Goal: Information Seeking & Learning: Learn about a topic

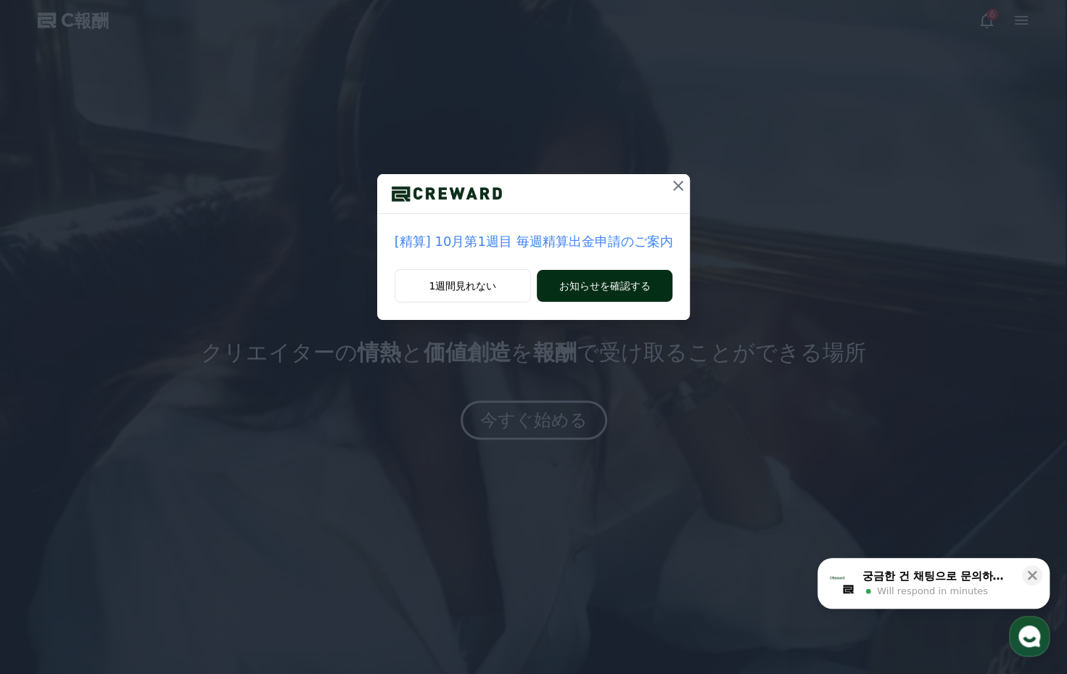
click at [565, 285] on button "お知らせを確認する" at bounding box center [605, 286] width 136 height 32
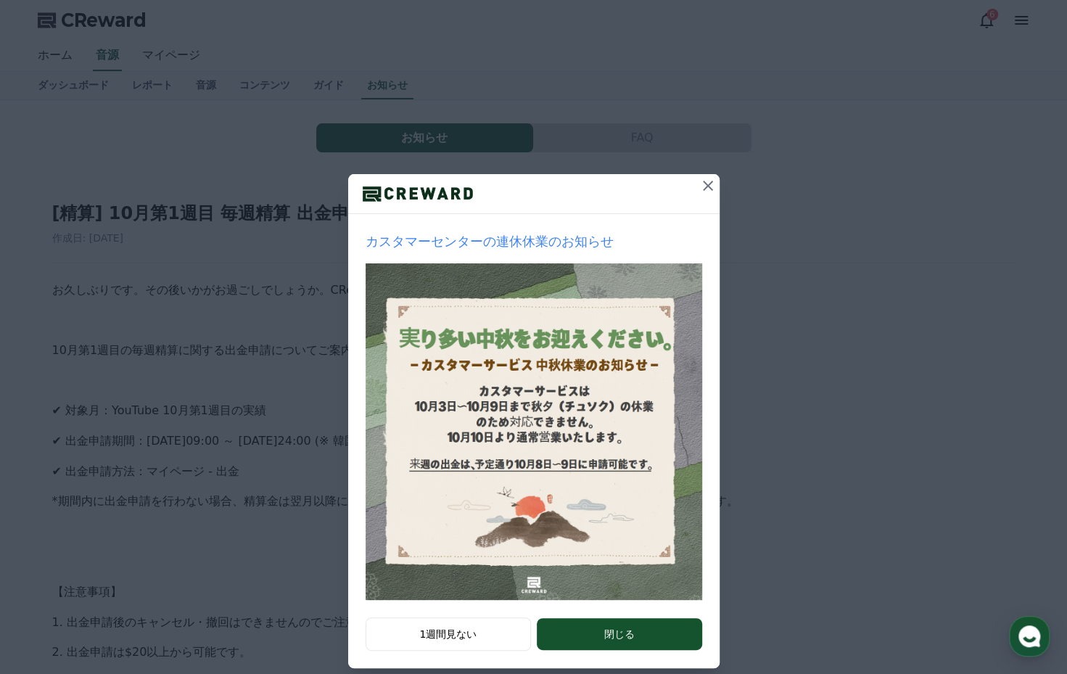
click at [704, 184] on icon at bounding box center [708, 186] width 10 height 10
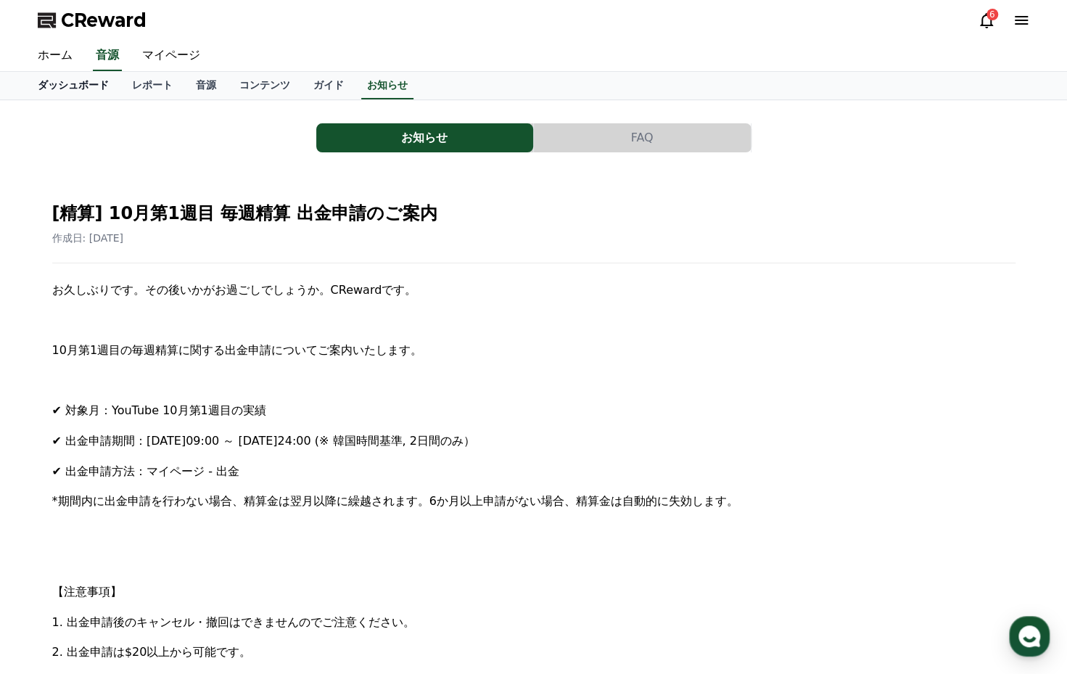
click at [41, 88] on link "ダッシュボード" at bounding box center [73, 86] width 94 height 28
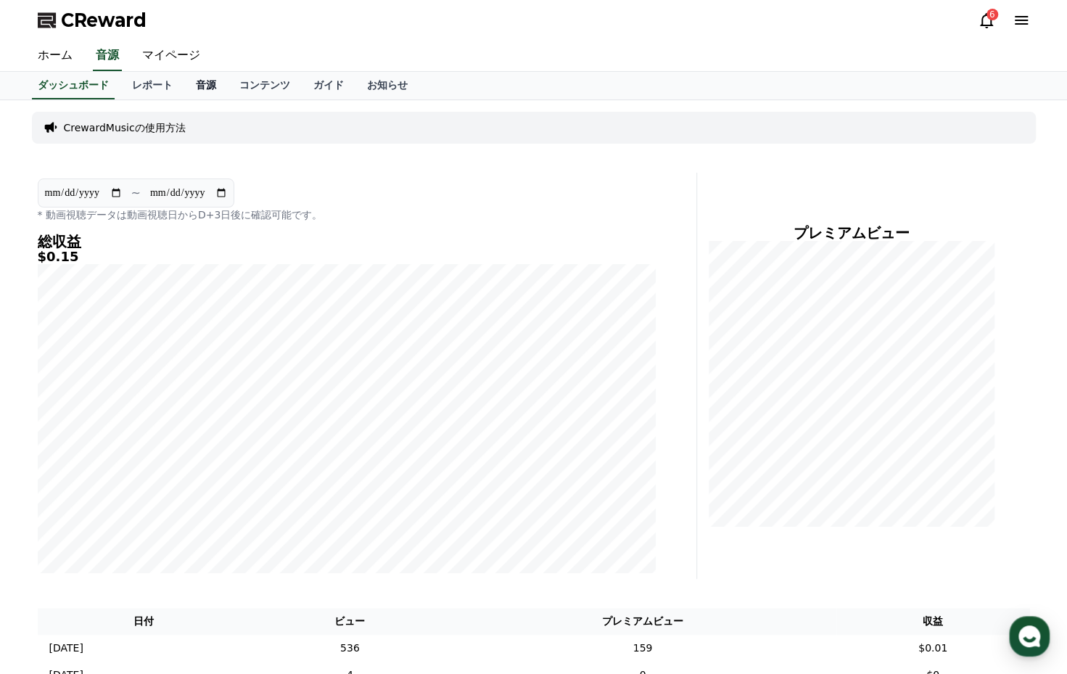
click at [184, 91] on link "音源" at bounding box center [206, 86] width 44 height 28
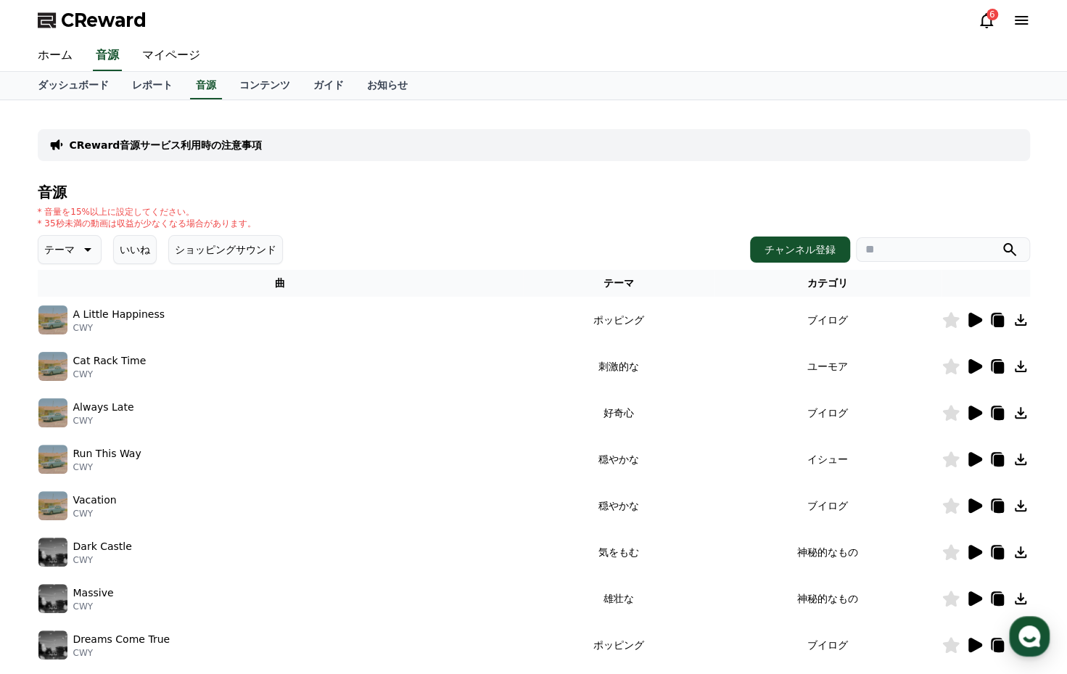
click at [970, 318] on icon at bounding box center [976, 320] width 14 height 15
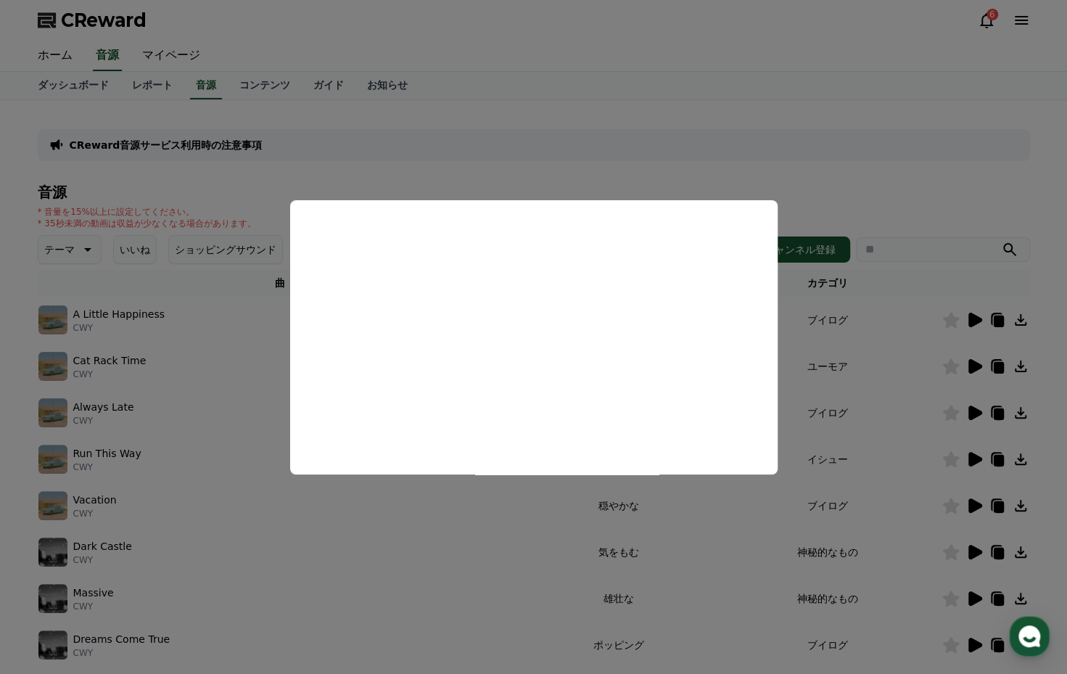
click at [969, 362] on button "close modal" at bounding box center [533, 337] width 1067 height 674
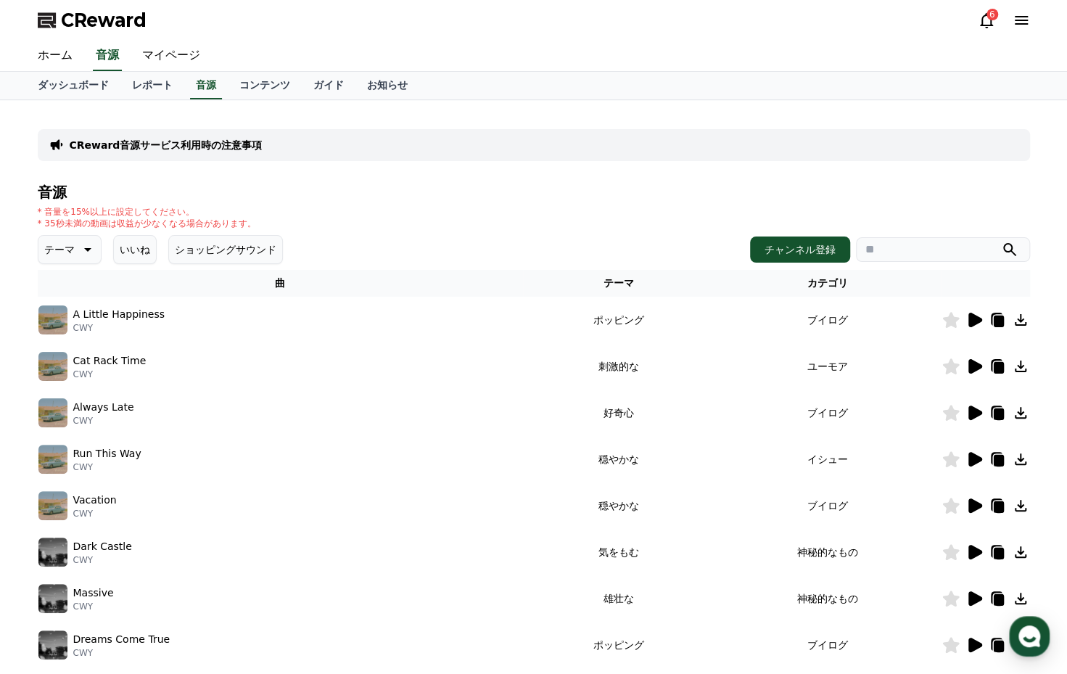
click at [969, 362] on icon at bounding box center [976, 366] width 14 height 15
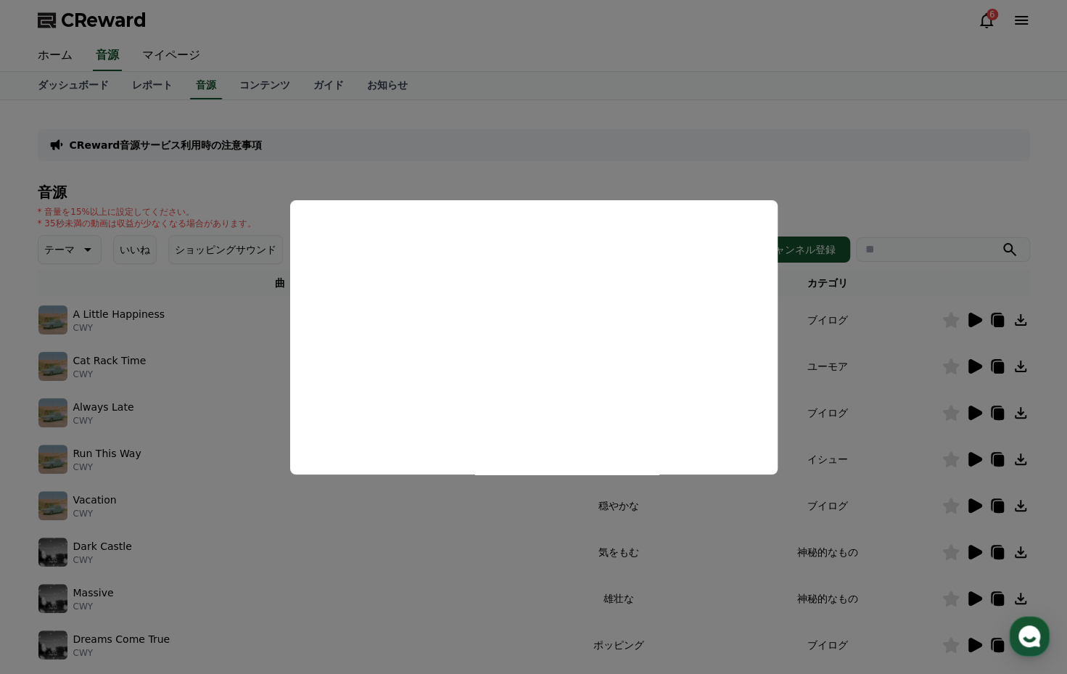
click at [969, 413] on button "close modal" at bounding box center [533, 337] width 1067 height 674
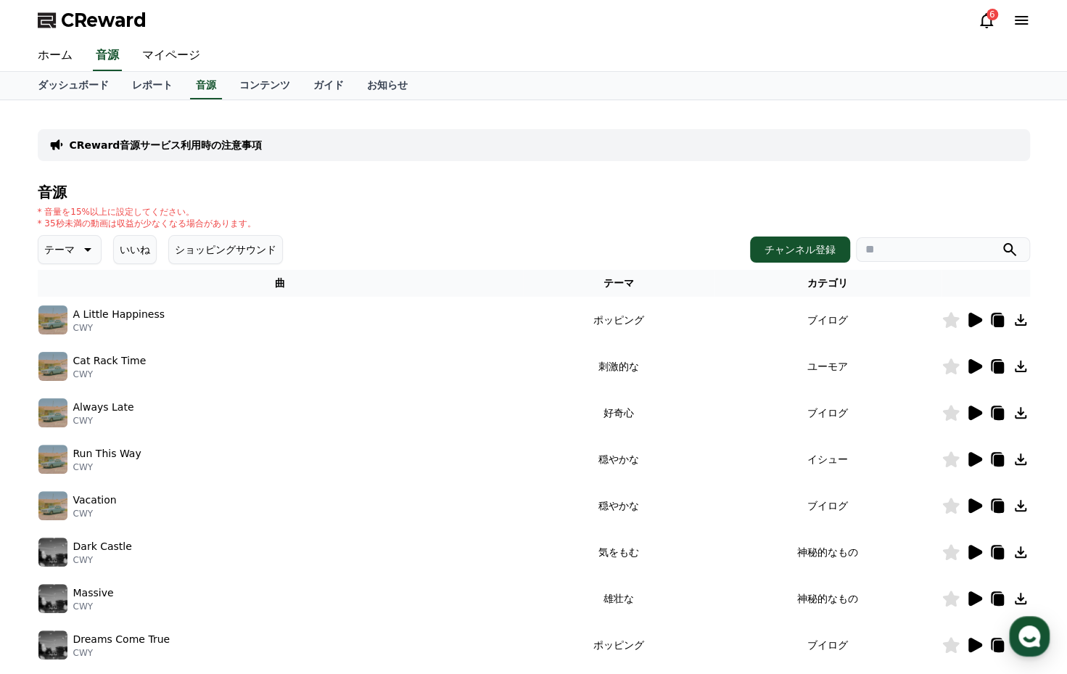
click at [969, 411] on icon at bounding box center [976, 413] width 14 height 15
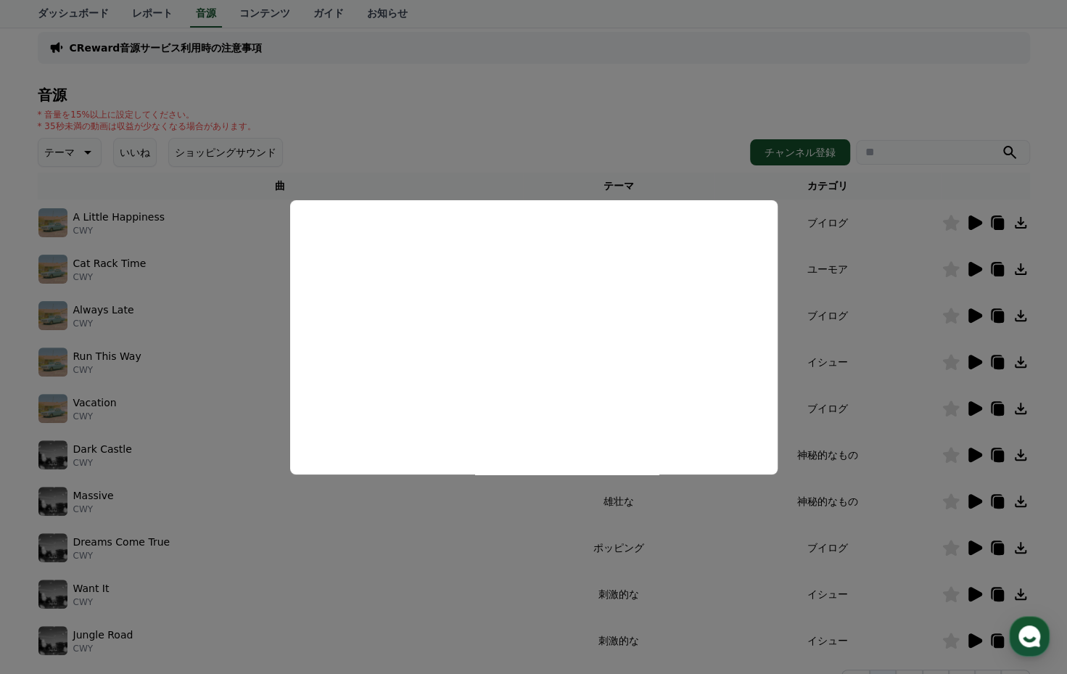
scroll to position [145, 0]
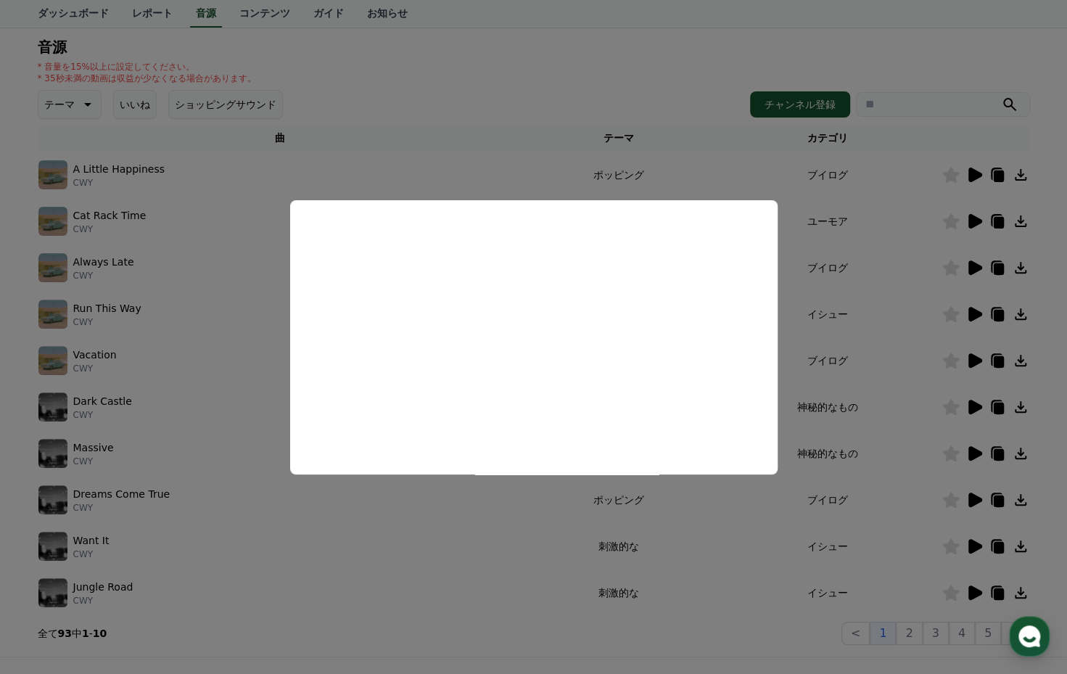
click at [235, 516] on button "close modal" at bounding box center [533, 337] width 1067 height 674
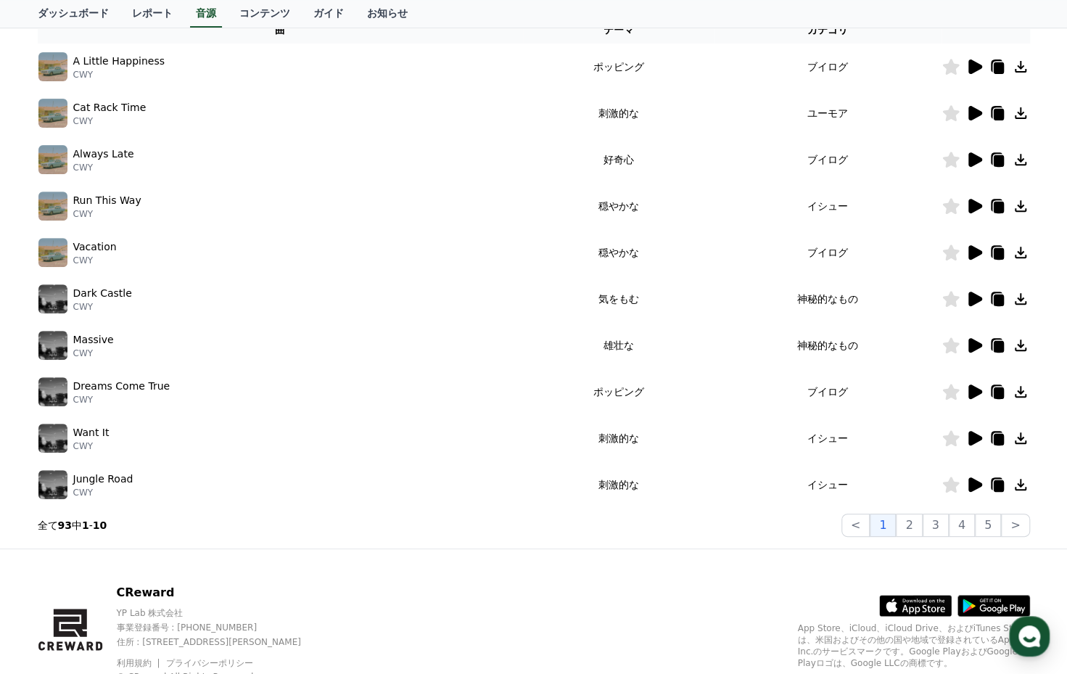
scroll to position [308, 0]
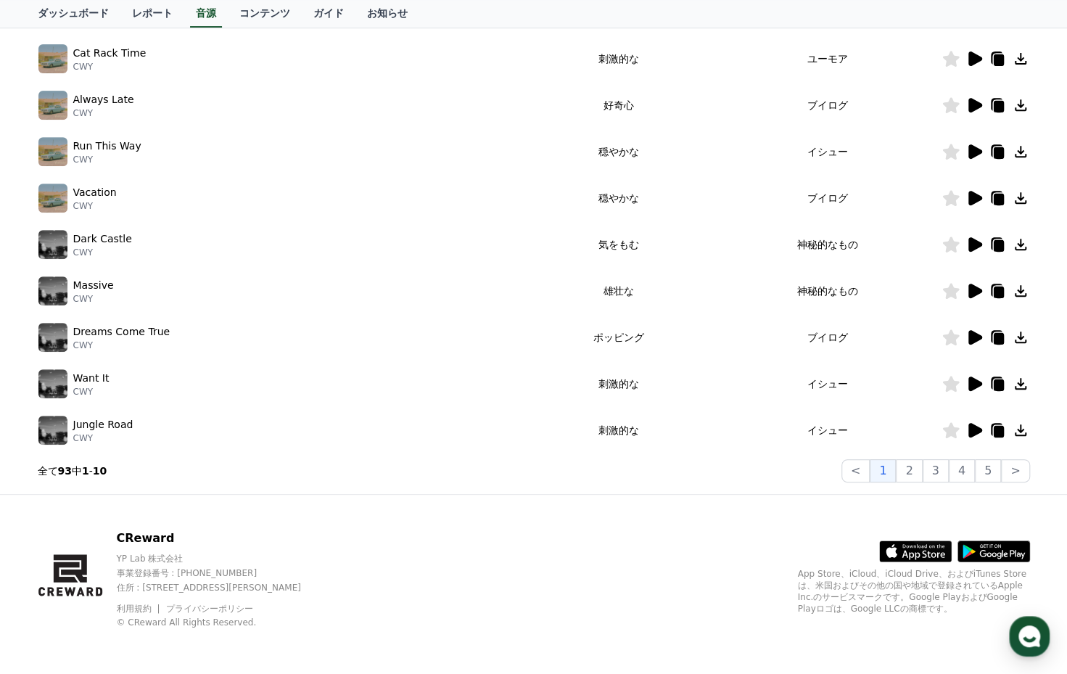
click at [603, 423] on td "刺激的な" at bounding box center [618, 430] width 191 height 46
click at [972, 425] on icon at bounding box center [976, 430] width 14 height 15
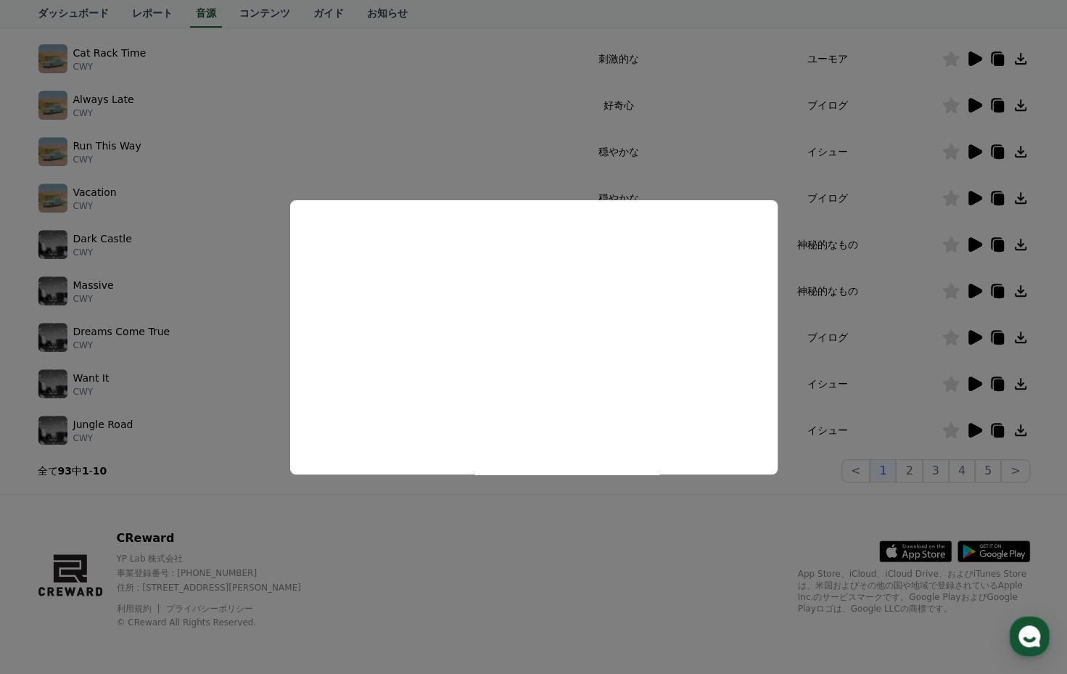
click at [1016, 430] on button "close modal" at bounding box center [533, 337] width 1067 height 674
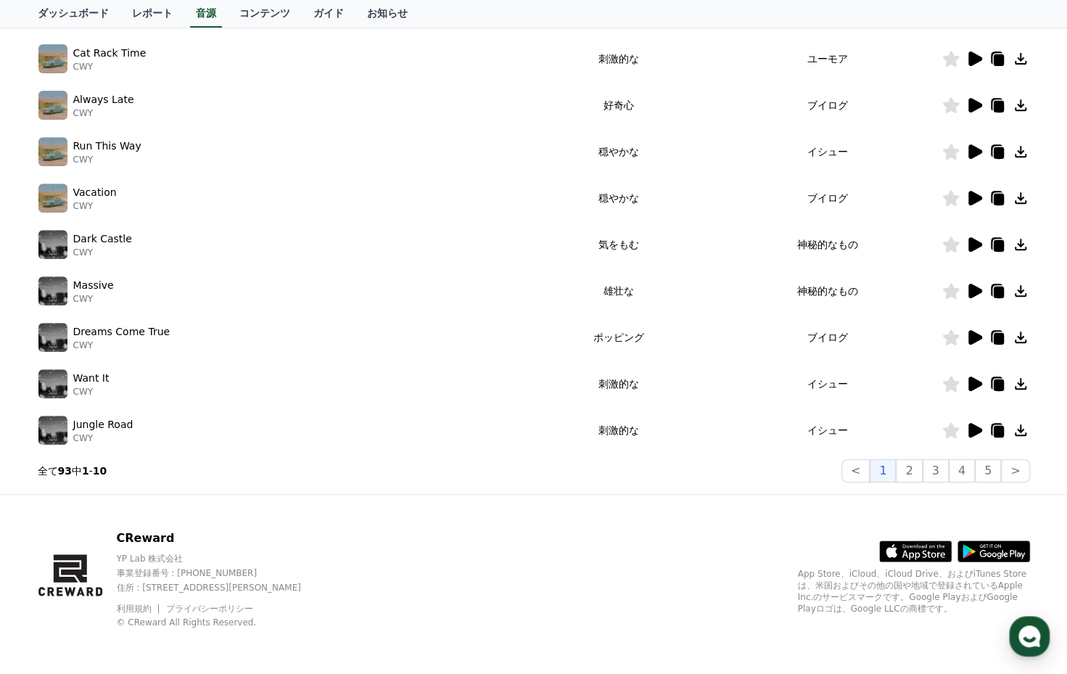
click at [1016, 430] on icon at bounding box center [1020, 430] width 17 height 17
click at [1020, 429] on icon at bounding box center [1021, 431] width 12 height 12
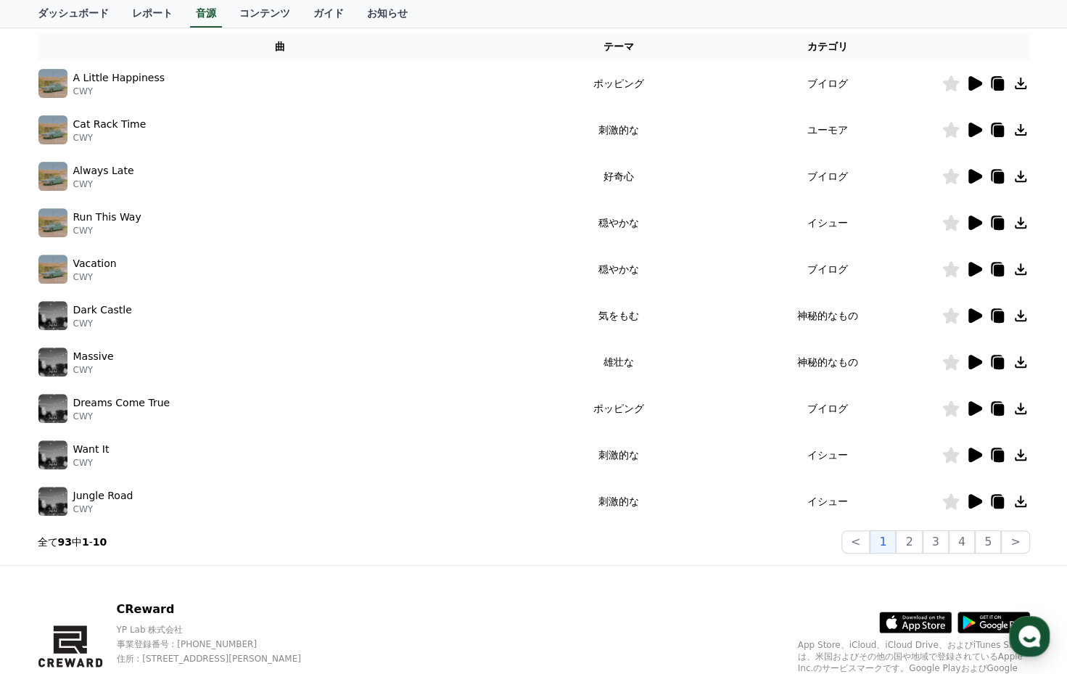
scroll to position [235, 0]
